Goal: Information Seeking & Learning: Learn about a topic

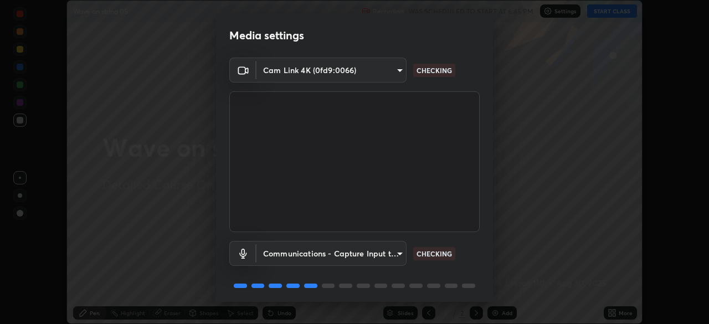
scroll to position [39, 0]
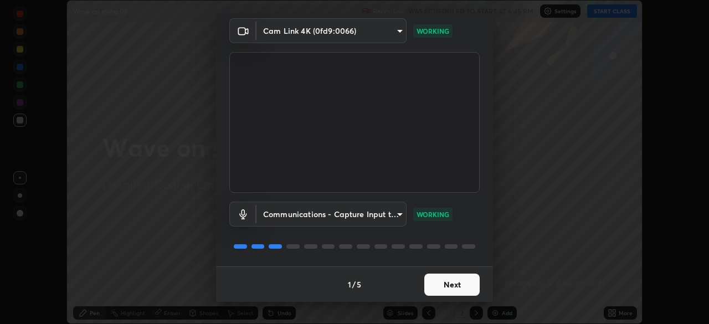
click at [442, 282] on button "Next" at bounding box center [451, 285] width 55 height 22
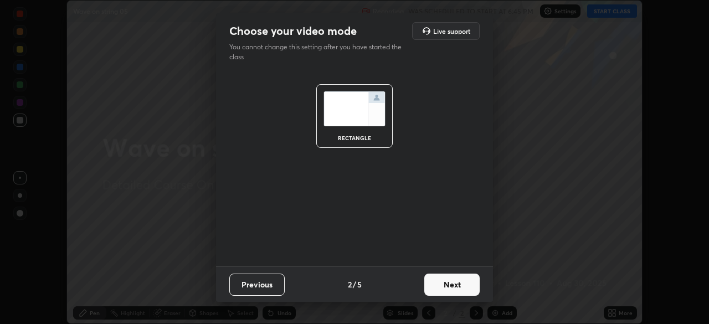
scroll to position [0, 0]
click at [442, 284] on button "Next" at bounding box center [451, 285] width 55 height 22
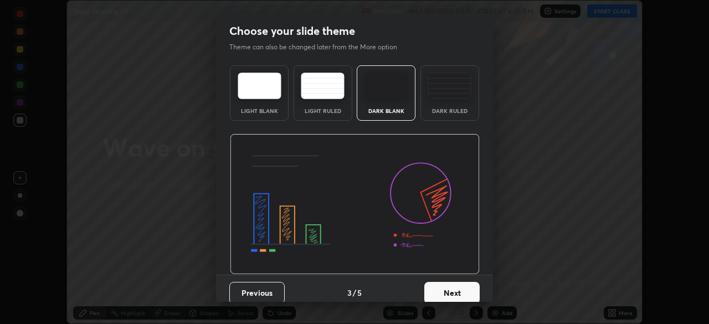
click at [441, 285] on button "Next" at bounding box center [451, 293] width 55 height 22
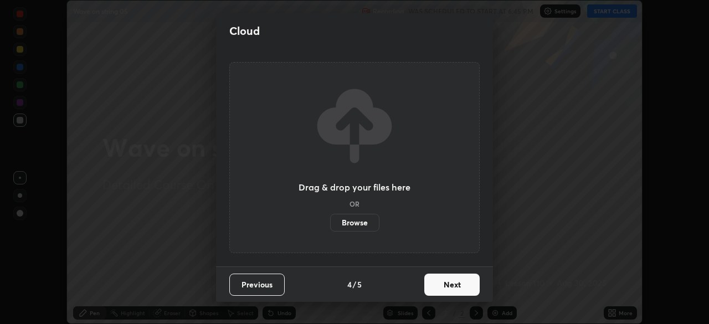
click at [536, 174] on div "Cloud Drag & drop your files here OR Browse Previous 4 / 5 Next" at bounding box center [354, 162] width 709 height 324
click at [269, 286] on button "Previous" at bounding box center [256, 285] width 55 height 22
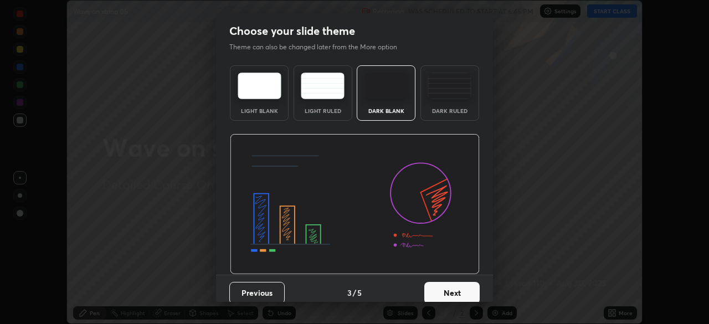
click at [436, 292] on button "Next" at bounding box center [451, 293] width 55 height 22
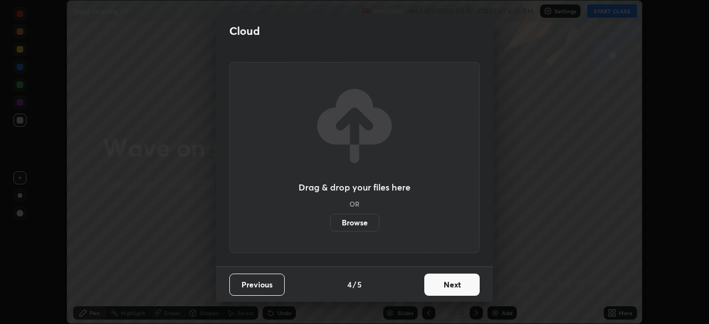
click at [274, 284] on button "Previous" at bounding box center [256, 285] width 55 height 22
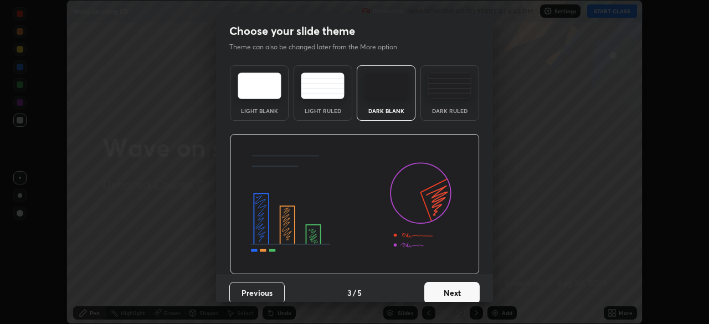
scroll to position [8, 0]
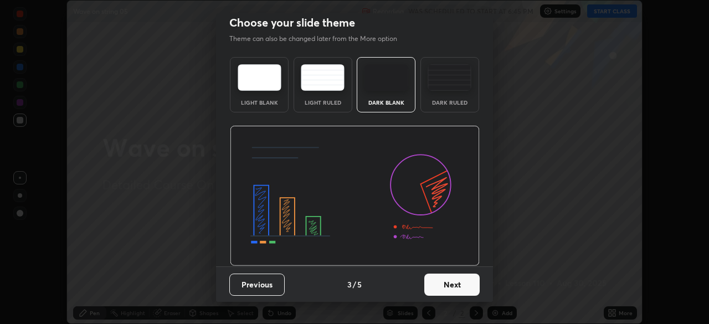
click at [266, 288] on button "Previous" at bounding box center [256, 285] width 55 height 22
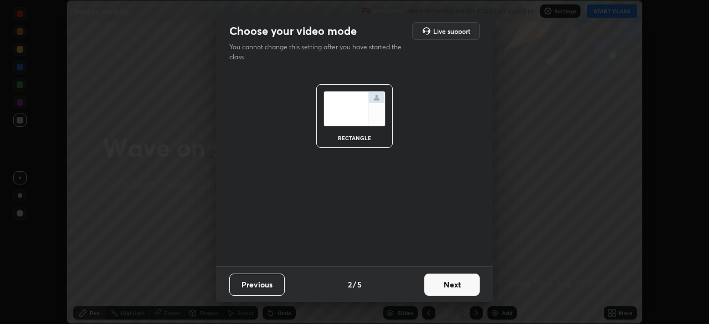
scroll to position [0, 0]
click at [273, 286] on button "Previous" at bounding box center [256, 285] width 55 height 22
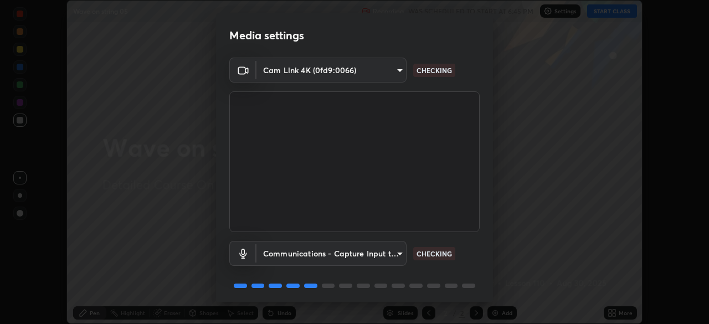
scroll to position [39, 0]
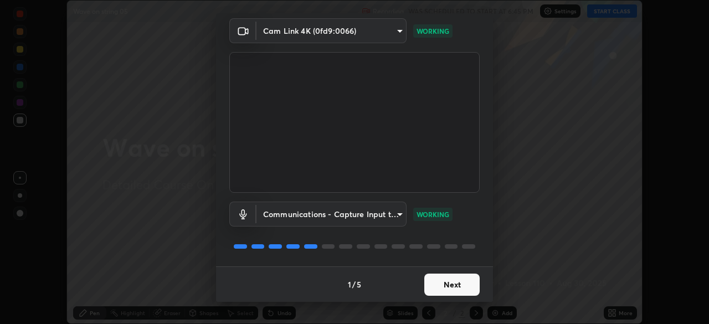
click at [439, 286] on button "Next" at bounding box center [451, 285] width 55 height 22
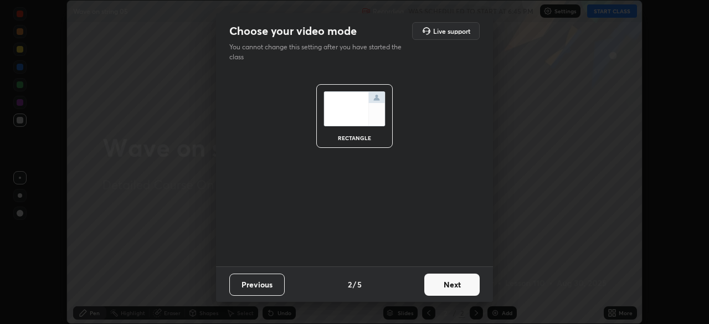
scroll to position [0, 0]
click at [440, 287] on button "Next" at bounding box center [451, 285] width 55 height 22
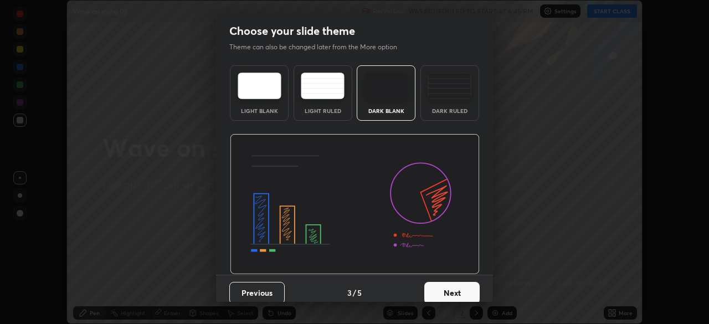
click at [441, 292] on button "Next" at bounding box center [451, 293] width 55 height 22
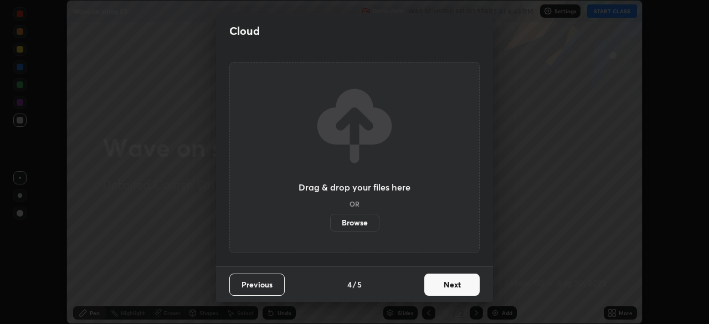
click at [445, 285] on button "Next" at bounding box center [451, 285] width 55 height 22
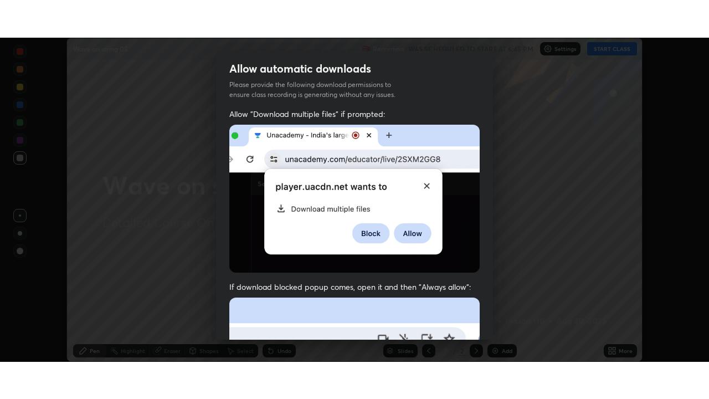
scroll to position [265, 0]
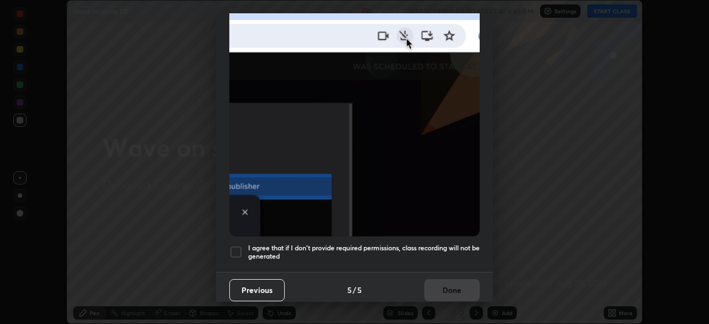
click at [238, 246] on div at bounding box center [235, 251] width 13 height 13
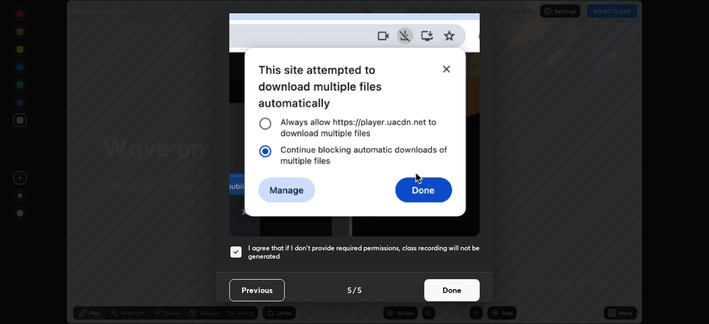
click at [452, 287] on button "Done" at bounding box center [451, 290] width 55 height 22
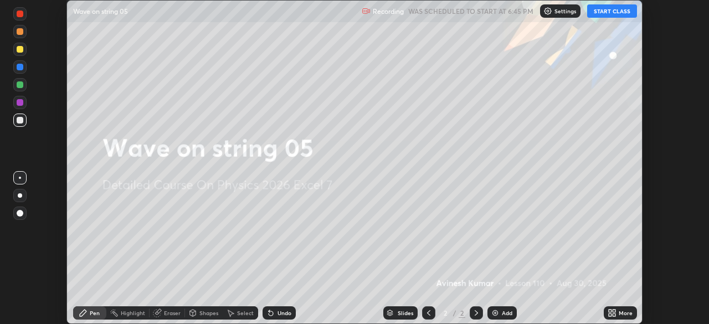
click at [606, 11] on button "START CLASS" at bounding box center [612, 10] width 50 height 13
click at [612, 316] on icon at bounding box center [613, 314] width 3 height 3
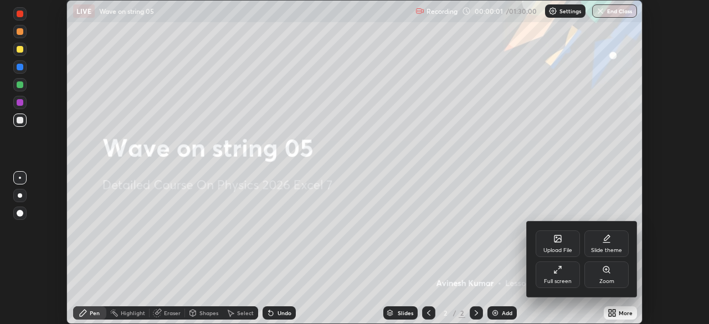
click at [558, 271] on icon at bounding box center [557, 269] width 9 height 9
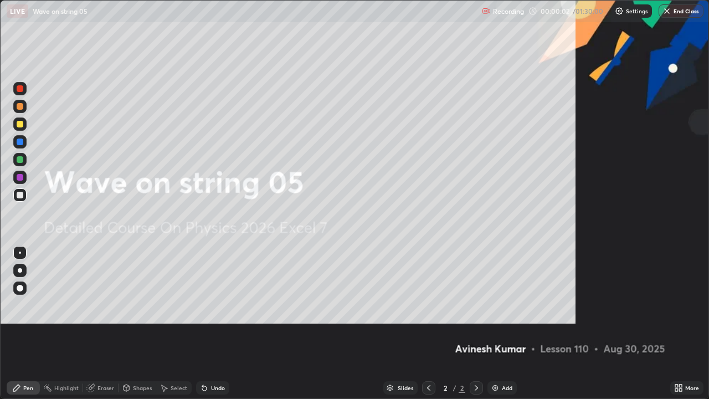
scroll to position [399, 709]
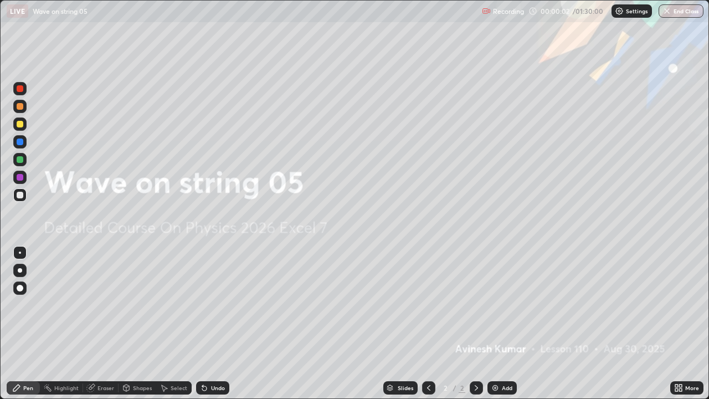
click at [498, 323] on img at bounding box center [495, 387] width 9 height 9
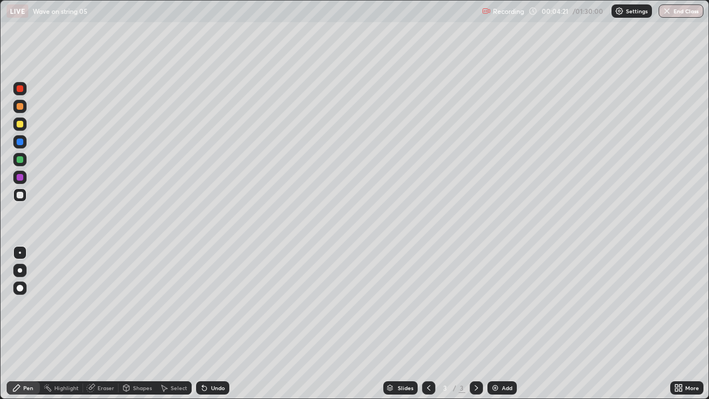
click at [27, 323] on div "Pen" at bounding box center [28, 388] width 10 height 6
click at [19, 109] on div at bounding box center [20, 106] width 7 height 7
click at [494, 323] on img at bounding box center [495, 387] width 9 height 9
click at [22, 158] on div at bounding box center [20, 159] width 7 height 7
click at [494, 323] on img at bounding box center [495, 387] width 9 height 9
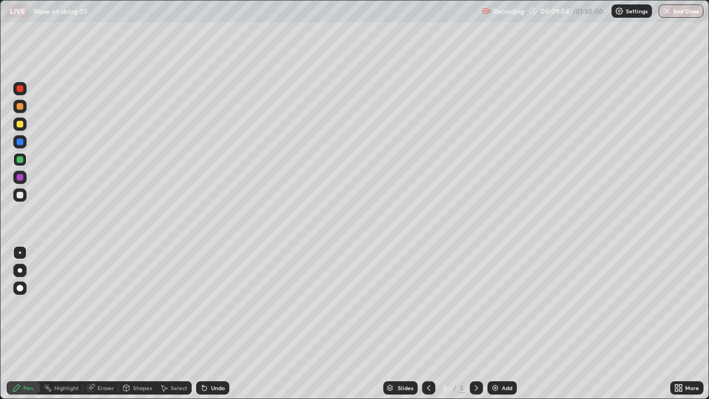
click at [20, 194] on div at bounding box center [20, 195] width 7 height 7
click at [224, 323] on div "Undo" at bounding box center [211, 388] width 38 height 22
click at [225, 323] on div "Undo" at bounding box center [211, 388] width 38 height 22
click at [88, 323] on icon at bounding box center [90, 387] width 7 height 7
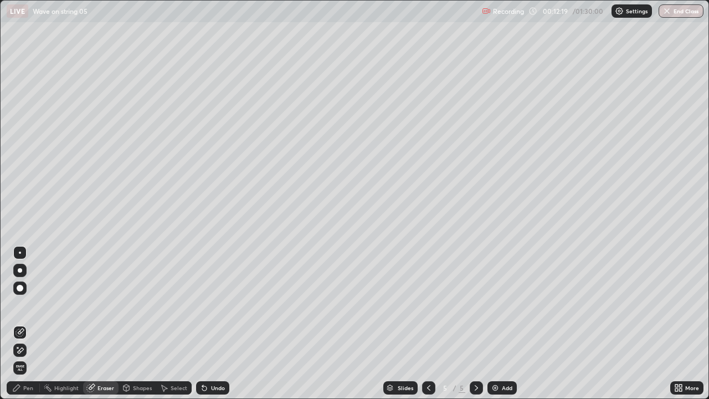
click at [30, 323] on div "Pen" at bounding box center [28, 388] width 10 height 6
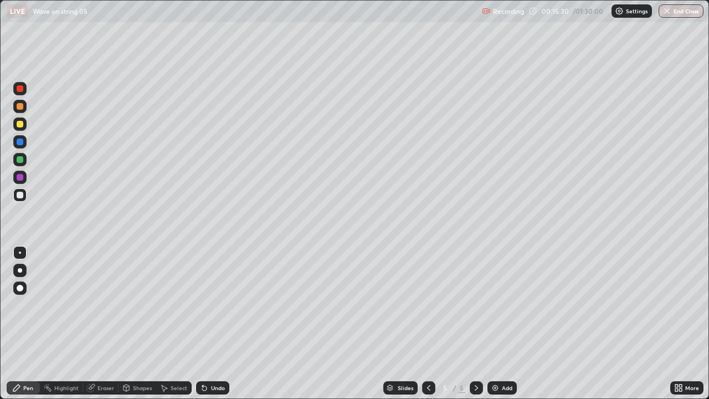
click at [494, 323] on img at bounding box center [495, 387] width 9 height 9
click at [20, 178] on div at bounding box center [20, 177] width 7 height 7
click at [496, 323] on img at bounding box center [495, 387] width 9 height 9
click at [495, 323] on img at bounding box center [495, 387] width 9 height 9
click at [104, 323] on div "Eraser" at bounding box center [105, 388] width 17 height 6
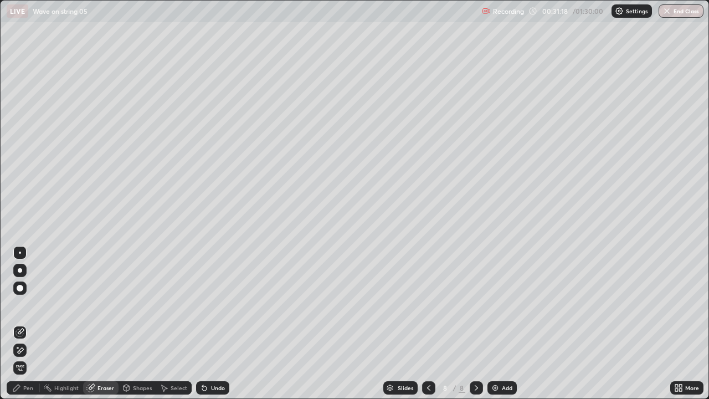
click at [28, 323] on div "Pen" at bounding box center [28, 388] width 10 height 6
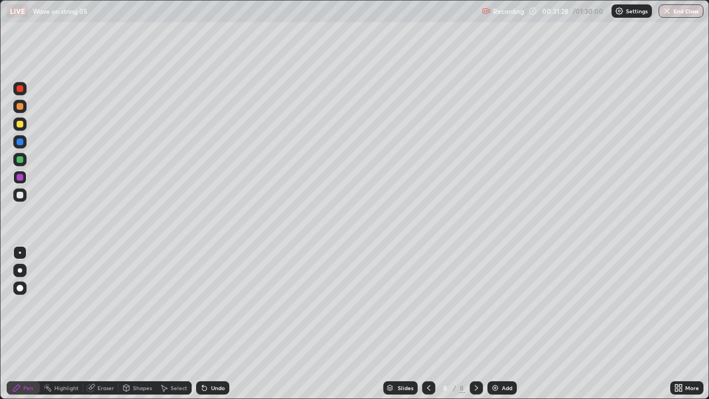
click at [17, 193] on div at bounding box center [20, 195] width 7 height 7
click at [24, 163] on div at bounding box center [19, 159] width 13 height 13
click at [493, 323] on img at bounding box center [495, 387] width 9 height 9
click at [19, 195] on div at bounding box center [20, 195] width 7 height 7
click at [494, 323] on img at bounding box center [495, 387] width 9 height 9
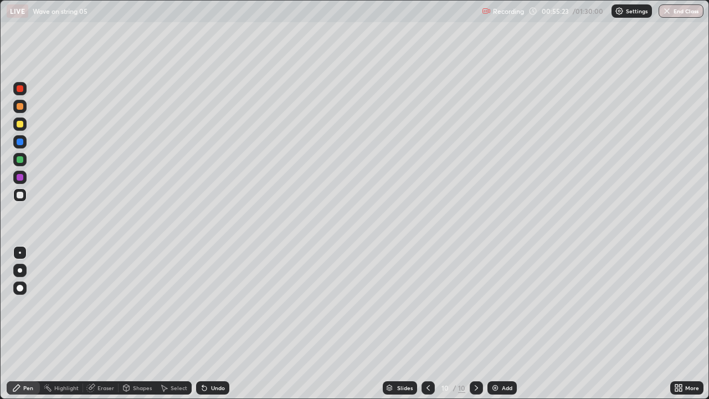
click at [496, 323] on img at bounding box center [495, 387] width 9 height 9
click at [19, 107] on div at bounding box center [20, 106] width 7 height 7
click at [101, 323] on div "Eraser" at bounding box center [105, 388] width 17 height 6
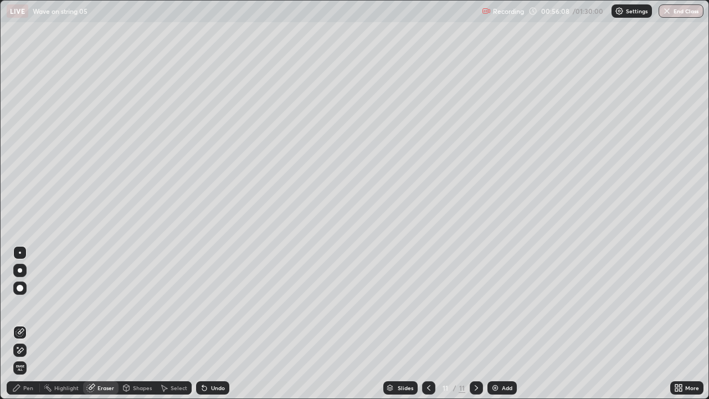
click at [25, 323] on div "Pen" at bounding box center [28, 388] width 10 height 6
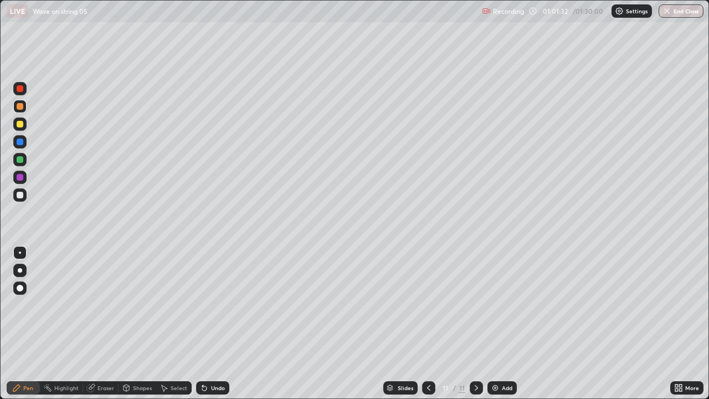
click at [492, 323] on img at bounding box center [495, 387] width 9 height 9
click at [20, 195] on div at bounding box center [20, 195] width 7 height 7
click at [492, 323] on img at bounding box center [495, 387] width 9 height 9
click at [676, 16] on button "End Class" at bounding box center [680, 10] width 45 height 13
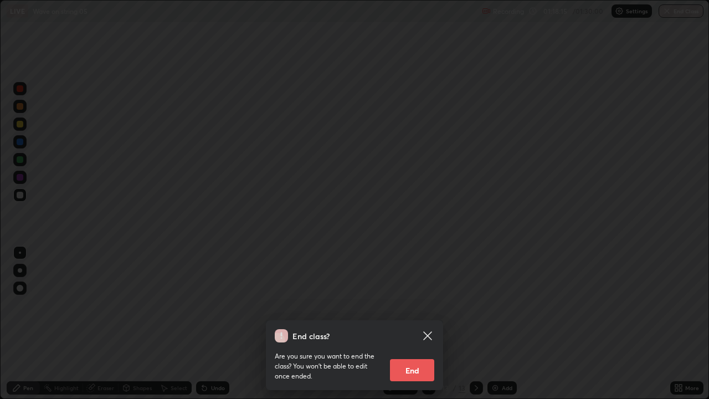
click at [417, 323] on button "End" at bounding box center [412, 370] width 44 height 22
